Goal: Find specific page/section: Find specific page/section

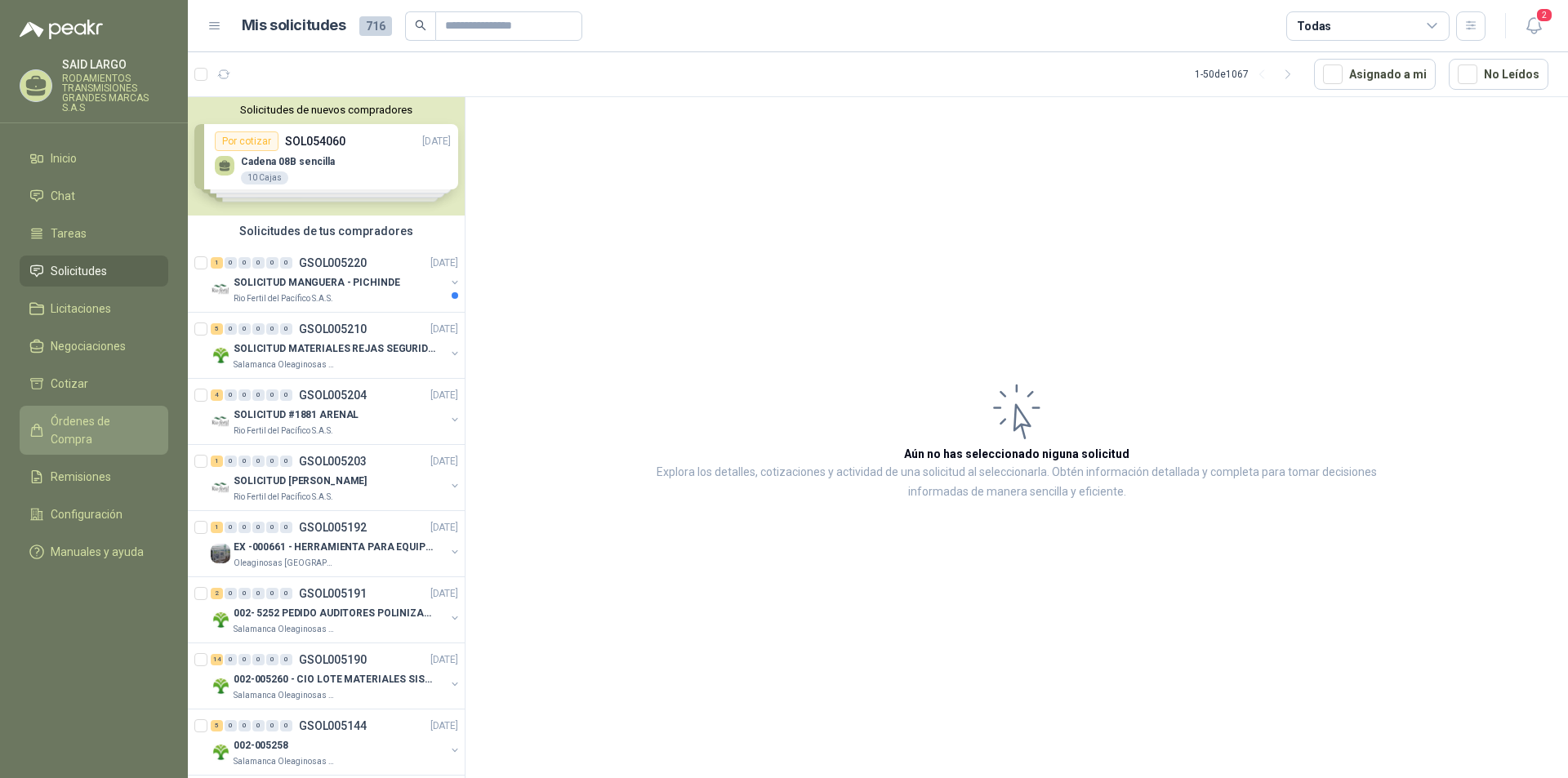
click at [105, 414] on span "Órdenes de Compra" at bounding box center [101, 430] width 102 height 36
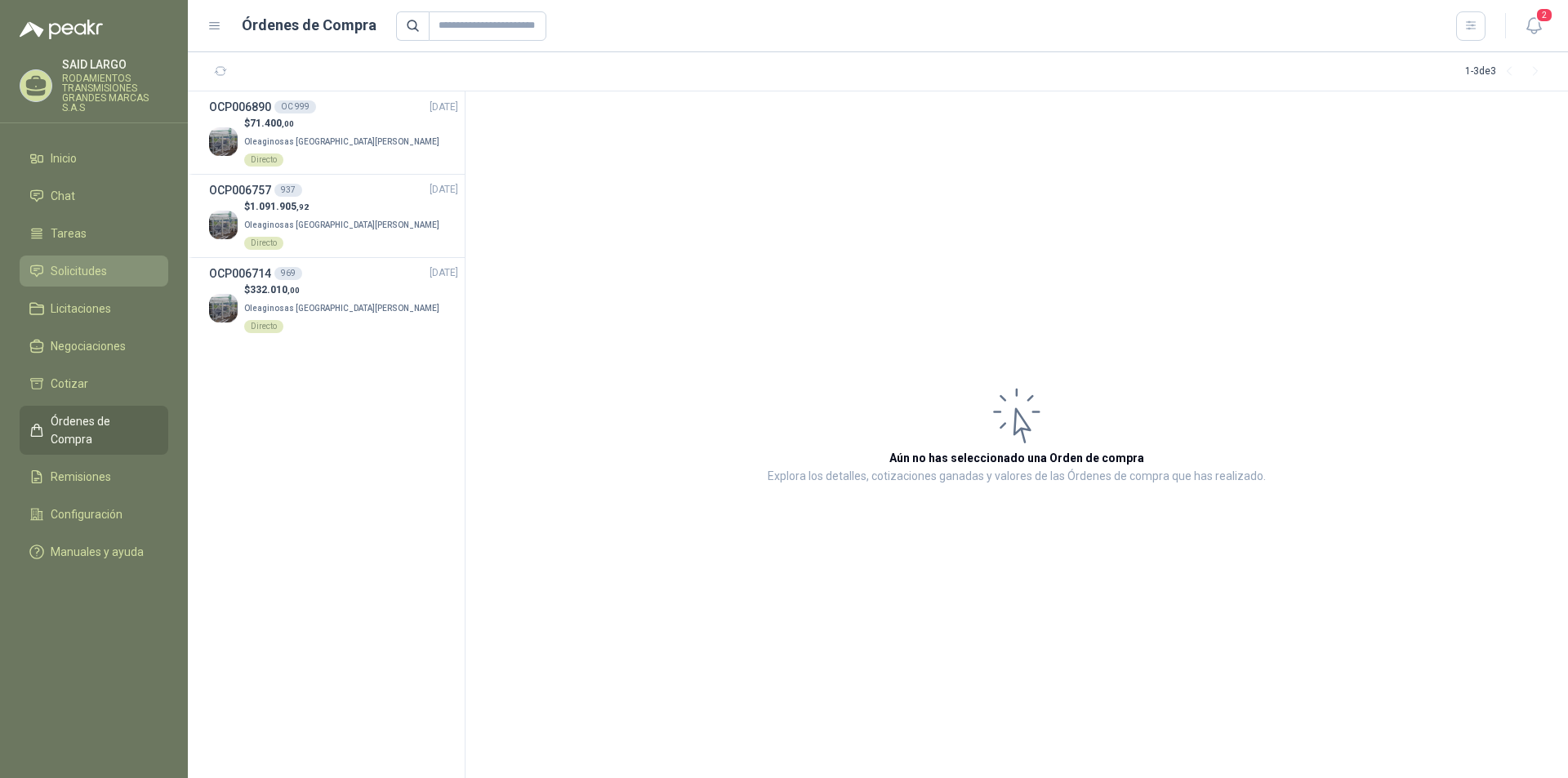
click at [88, 270] on span "Solicitudes" at bounding box center [78, 272] width 56 height 18
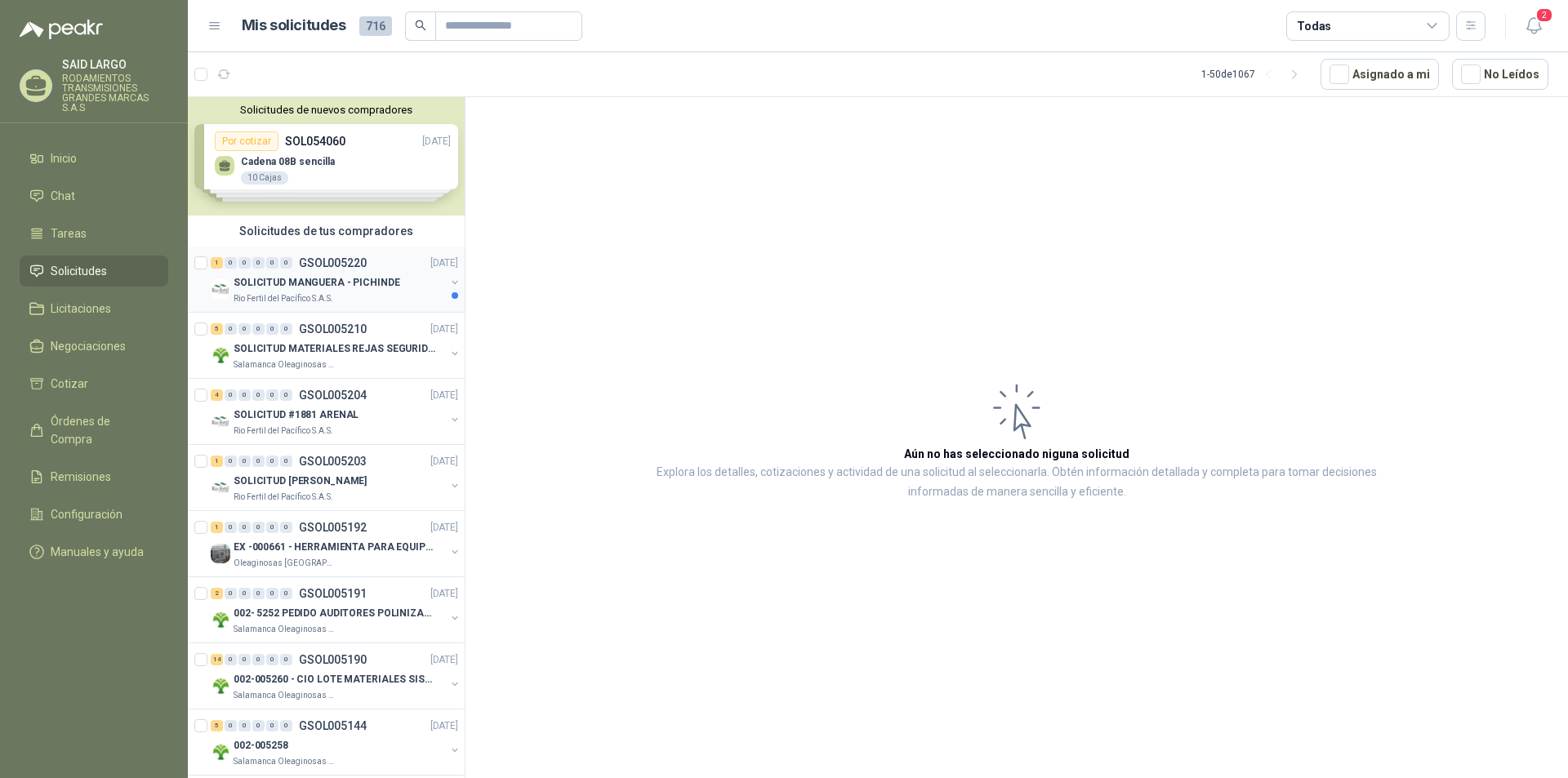
click at [448, 284] on button "button" at bounding box center [455, 283] width 13 height 13
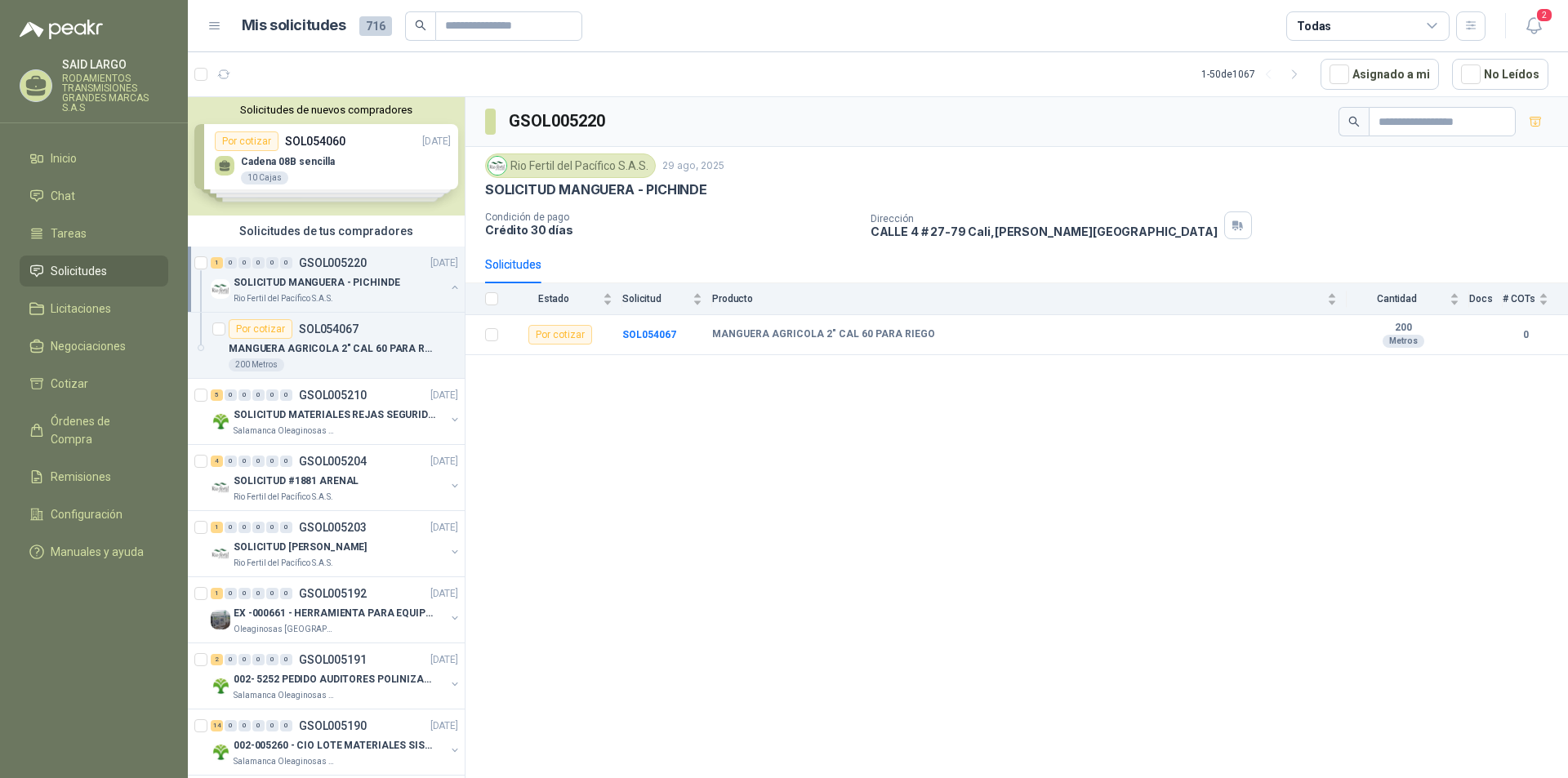
click at [448, 284] on button "button" at bounding box center [455, 287] width 13 height 13
click at [448, 350] on button "button" at bounding box center [455, 354] width 13 height 13
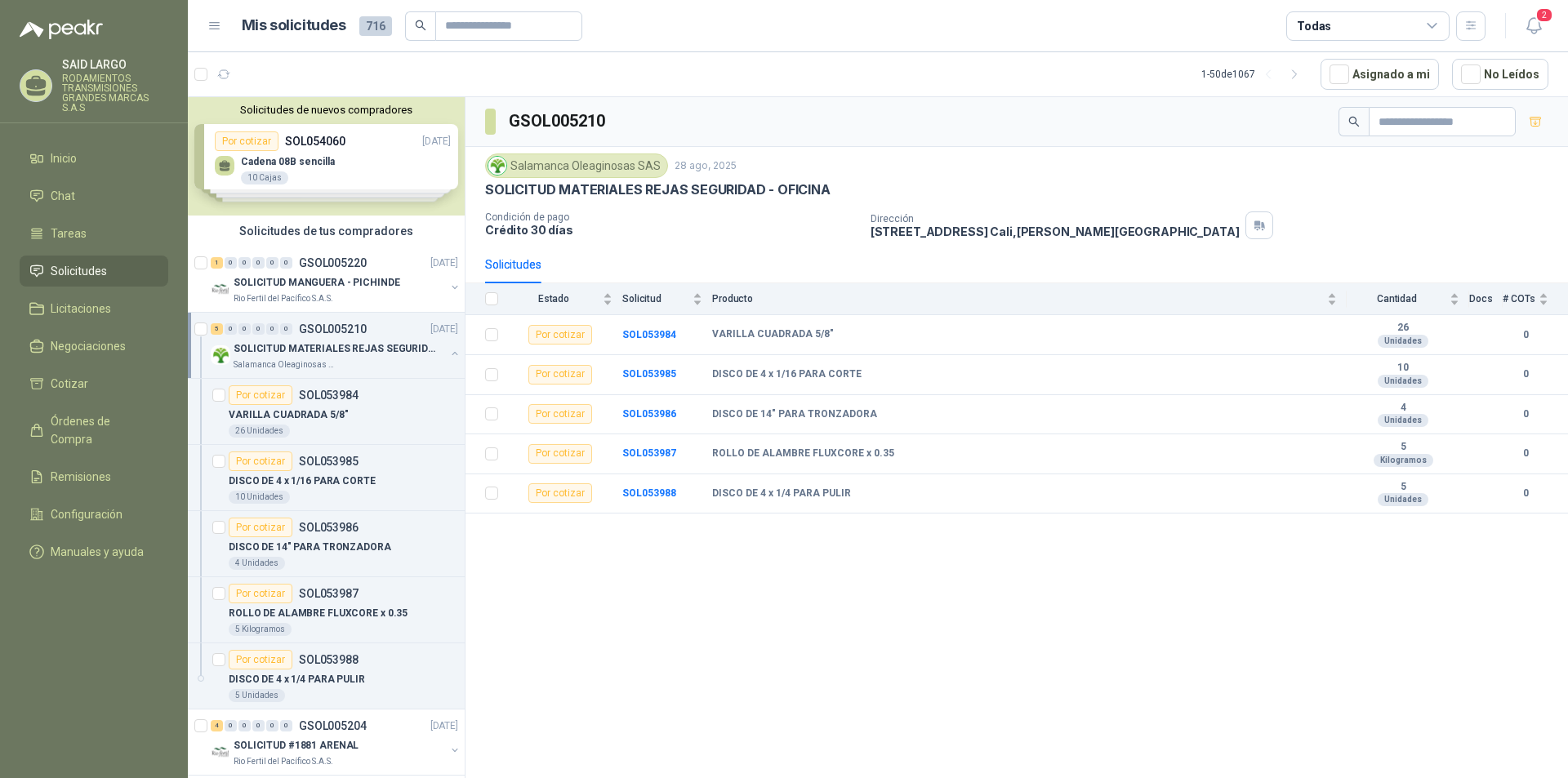
click at [448, 350] on button "button" at bounding box center [455, 354] width 13 height 13
